Goal: Task Accomplishment & Management: Manage account settings

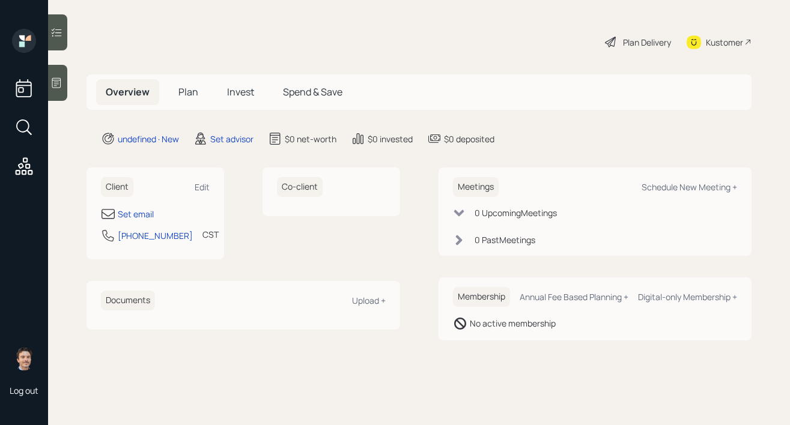
click at [198, 190] on div "Edit" at bounding box center [202, 186] width 15 height 11
select select "America/[GEOGRAPHIC_DATA]"
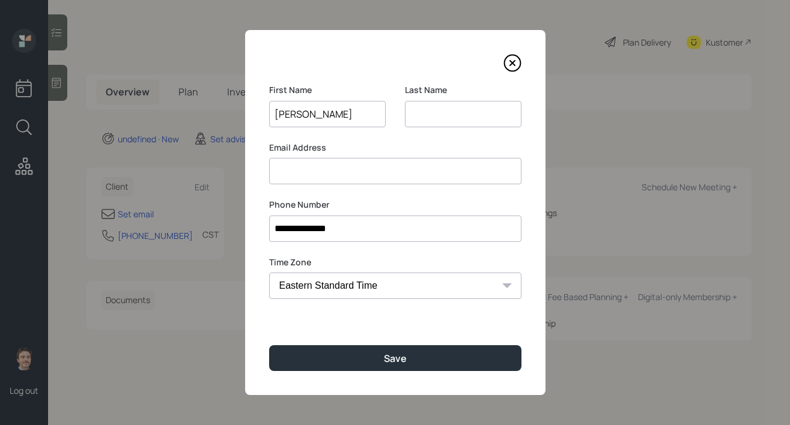
type input "[PERSON_NAME]"
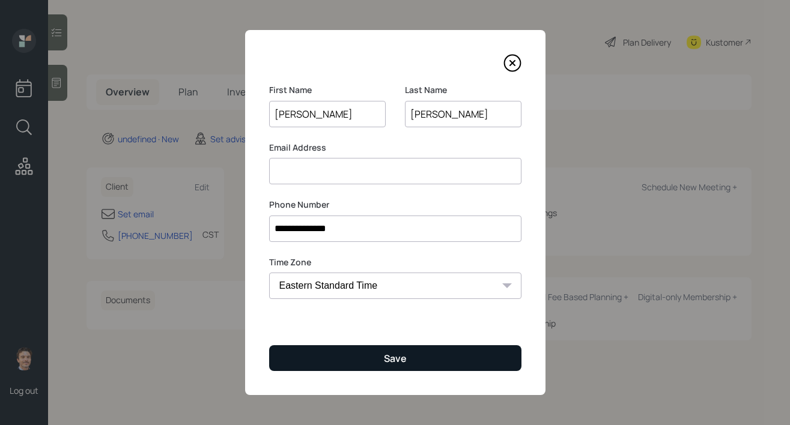
type input "[PERSON_NAME]"
click at [374, 358] on button "Save" at bounding box center [395, 359] width 252 height 26
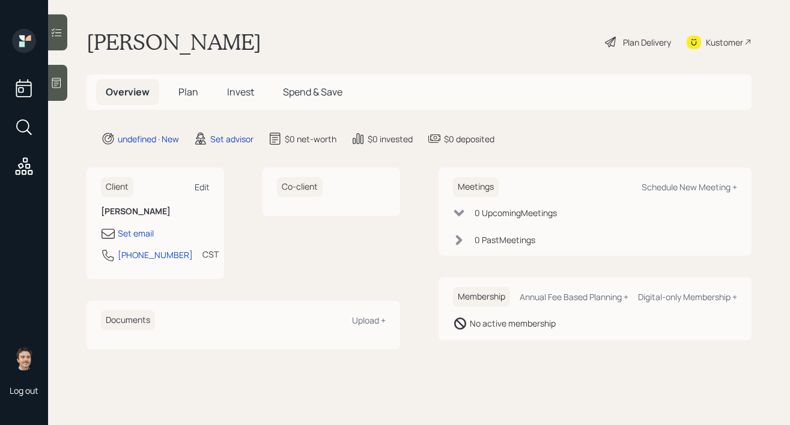
click at [207, 189] on div "Edit" at bounding box center [202, 186] width 15 height 11
select select "America/[GEOGRAPHIC_DATA]"
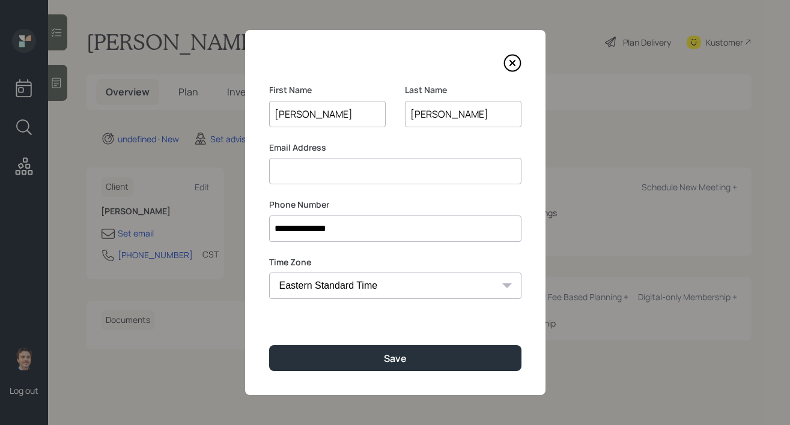
click at [386, 172] on input at bounding box center [395, 171] width 252 height 26
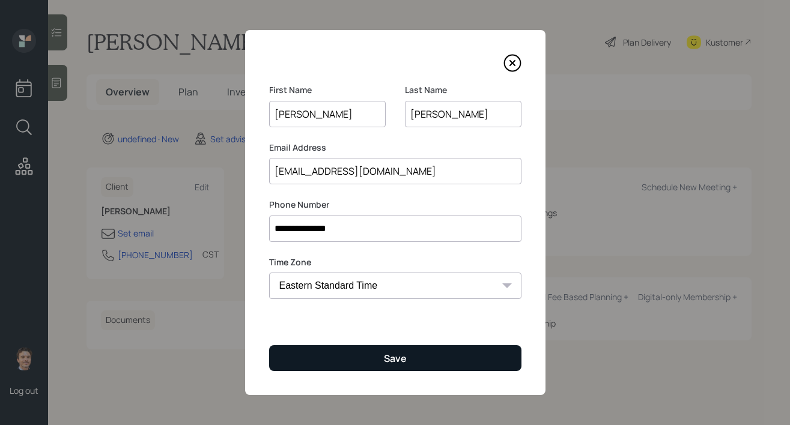
type input "[EMAIL_ADDRESS][DOMAIN_NAME]"
click at [453, 354] on button "Save" at bounding box center [395, 359] width 252 height 26
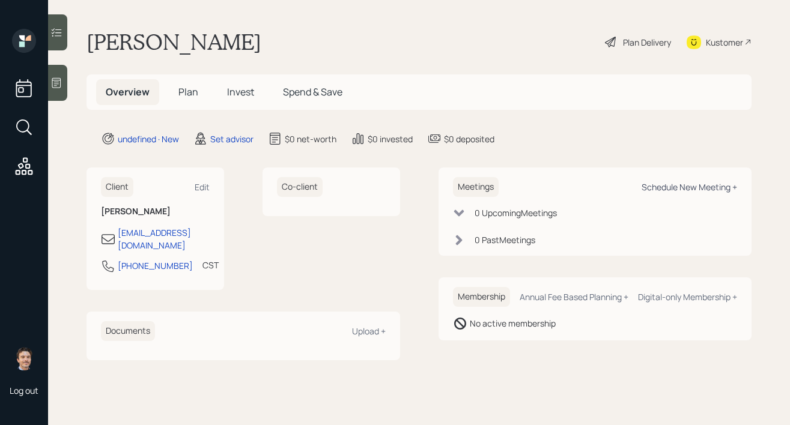
click at [681, 187] on div "Schedule New Meeting +" at bounding box center [690, 186] width 96 height 11
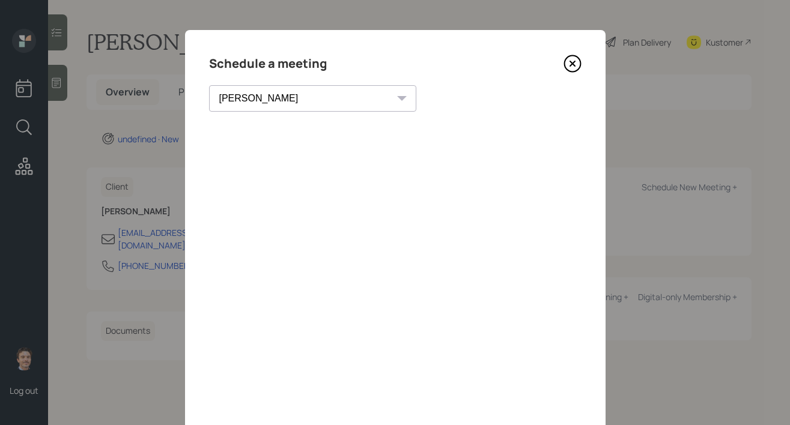
click at [292, 94] on select "[PERSON_NAME] [PERSON_NAME] [PERSON_NAME] [PERSON_NAME] [PERSON_NAME] [PERSON_N…" at bounding box center [312, 98] width 207 height 26
select select "f14b762f-c7c2-4b89-9227-8fa891345eea"
click at [209, 85] on select "[PERSON_NAME] [PERSON_NAME] [PERSON_NAME] [PERSON_NAME] [PERSON_NAME] [PERSON_N…" at bounding box center [312, 98] width 207 height 26
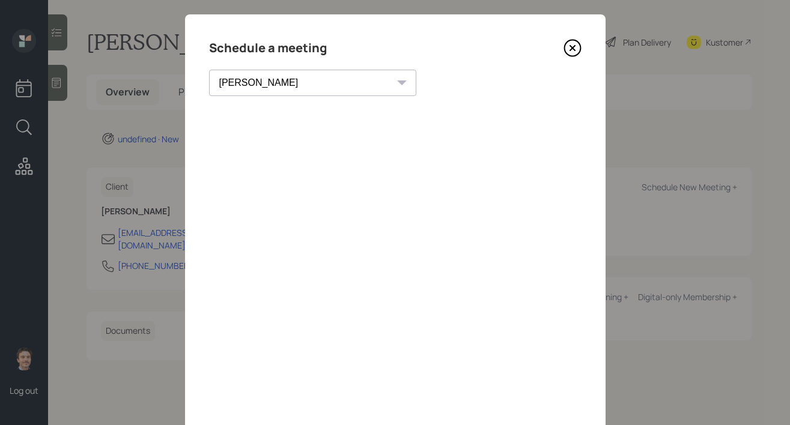
scroll to position [50, 0]
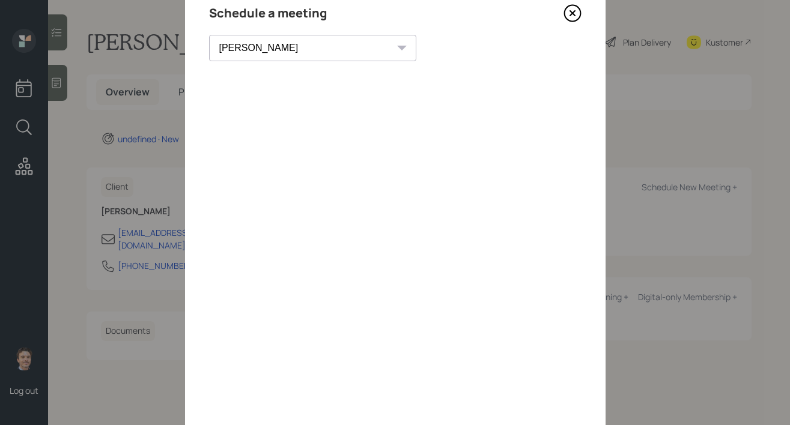
click at [571, 20] on icon at bounding box center [572, 13] width 16 height 16
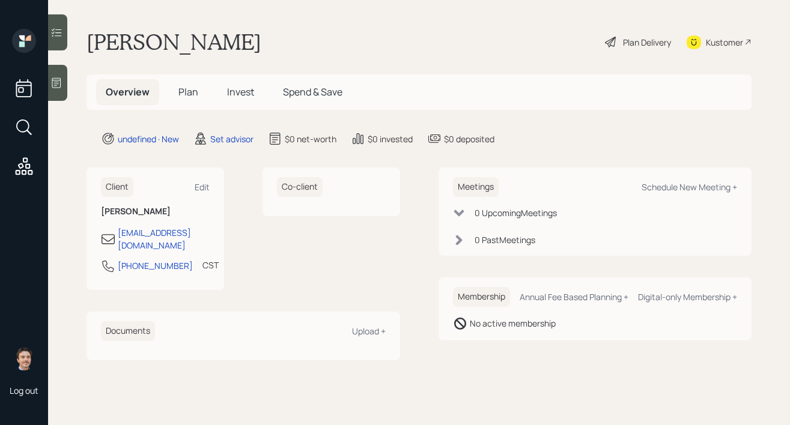
click at [64, 88] on div at bounding box center [57, 83] width 19 height 36
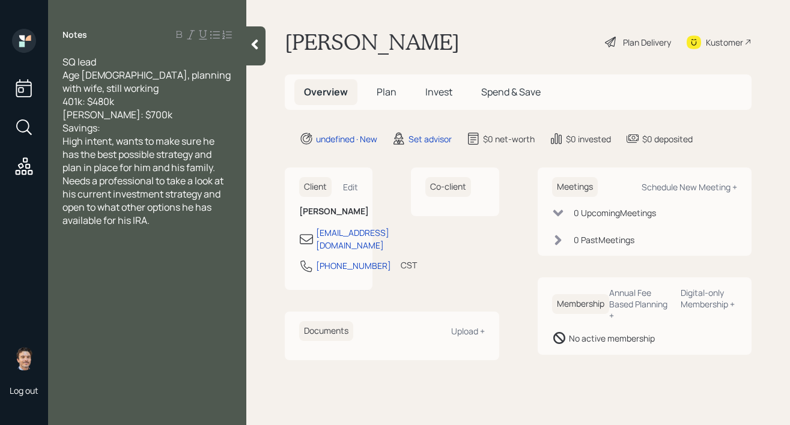
click at [181, 132] on div "Savings:" at bounding box center [146, 127] width 169 height 13
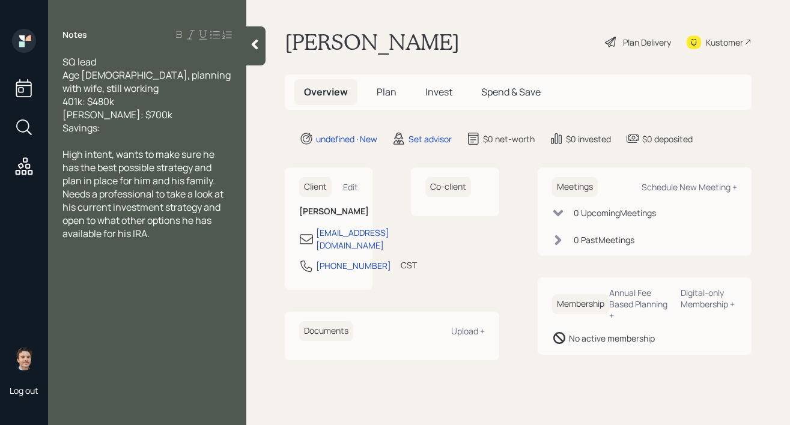
click at [258, 50] on icon at bounding box center [255, 44] width 12 height 12
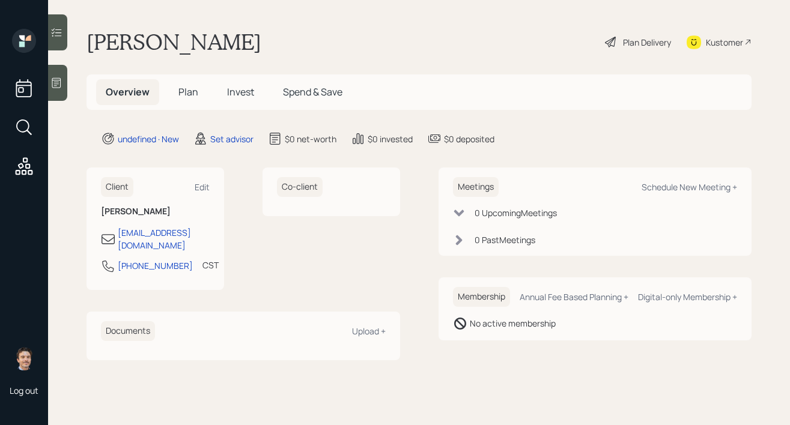
click at [431, 201] on div "Client Edit [PERSON_NAME] [EMAIL_ADDRESS][DOMAIN_NAME] [PHONE_NUMBER] CST Curre…" at bounding box center [419, 264] width 665 height 192
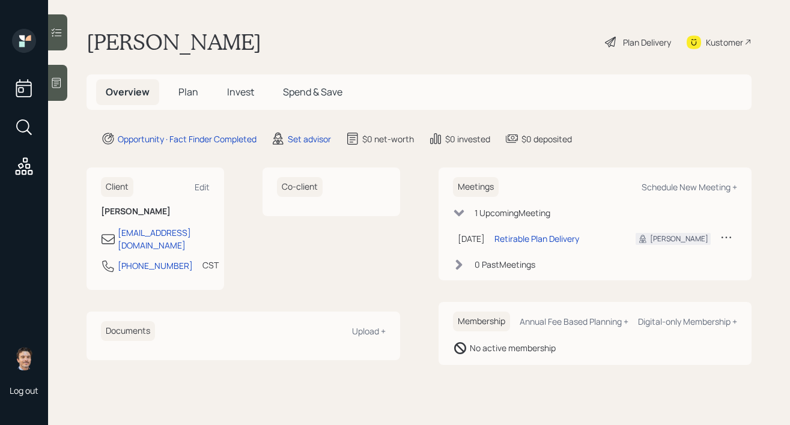
click at [66, 94] on div at bounding box center [57, 83] width 19 height 36
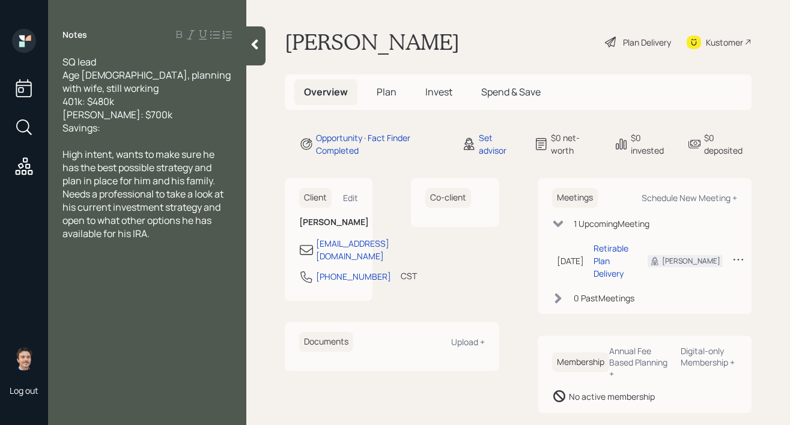
click at [254, 51] on div at bounding box center [255, 45] width 19 height 39
